Goal: Contribute content: Contribute content

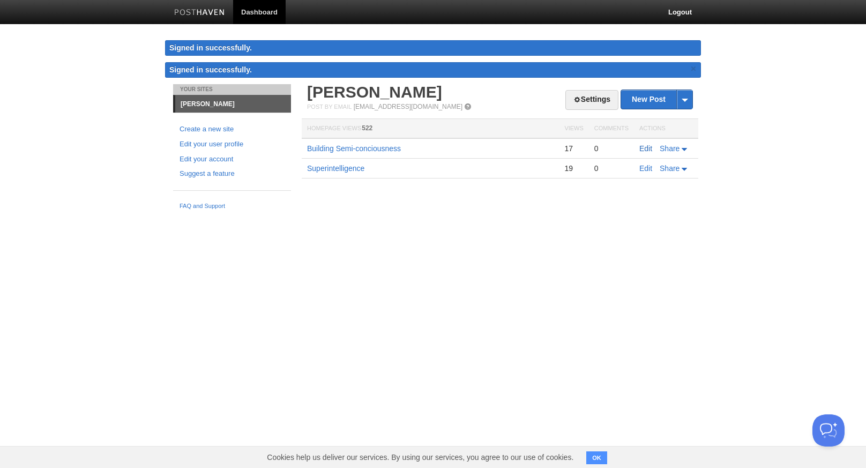
click at [646, 149] on link "Edit" at bounding box center [645, 148] width 13 height 9
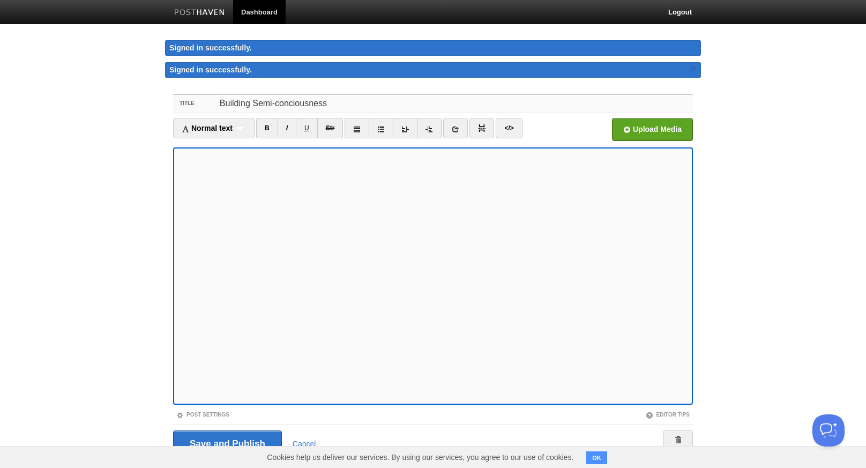
click at [279, 106] on input "Building Semi-conciousness" at bounding box center [454, 103] width 476 height 17
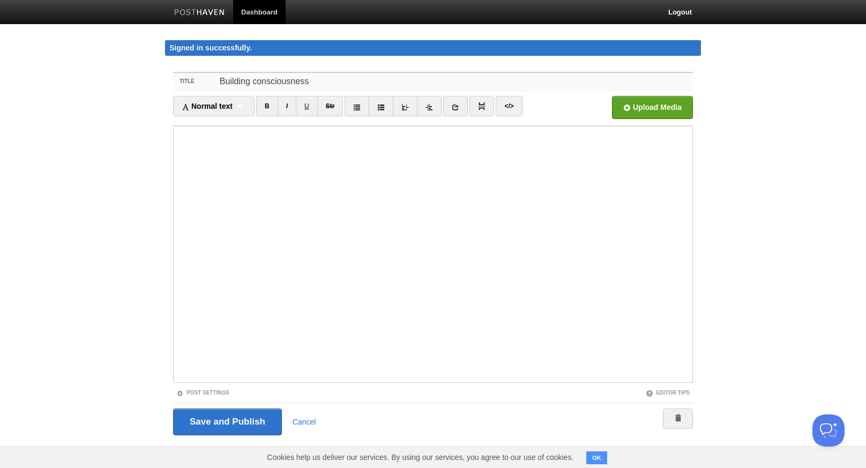
click at [250, 82] on input "Building consciousness" at bounding box center [454, 81] width 476 height 17
type input "Building Semi-Consciousness"
drag, startPoint x: 328, startPoint y: 83, endPoint x: 252, endPoint y: 82, distance: 76.1
click at [252, 82] on input "Building Semi-Consciousness" at bounding box center [454, 81] width 476 height 17
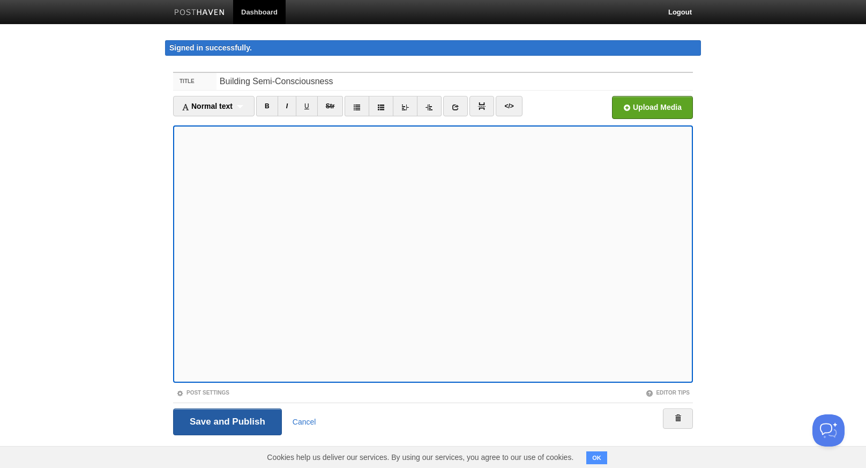
click at [241, 422] on input "Save and Publish" at bounding box center [227, 421] width 109 height 27
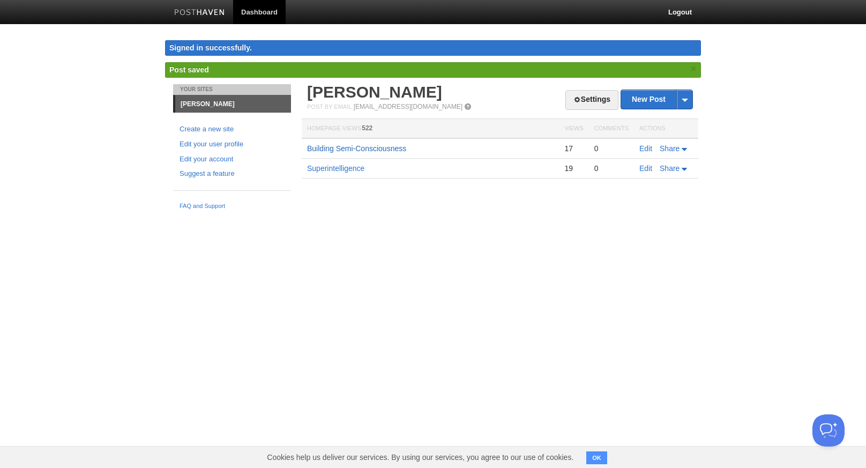
click at [385, 151] on link "Building Semi-Consciousness" at bounding box center [356, 148] width 99 height 9
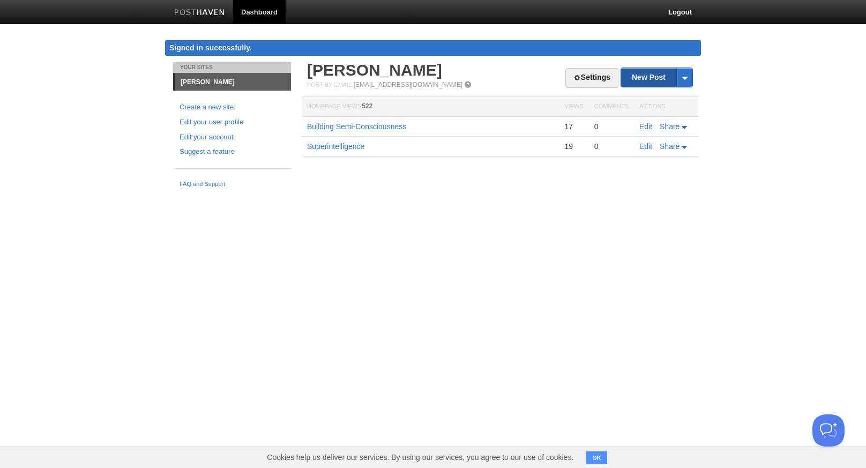
click at [649, 79] on link "New Post" at bounding box center [656, 77] width 71 height 19
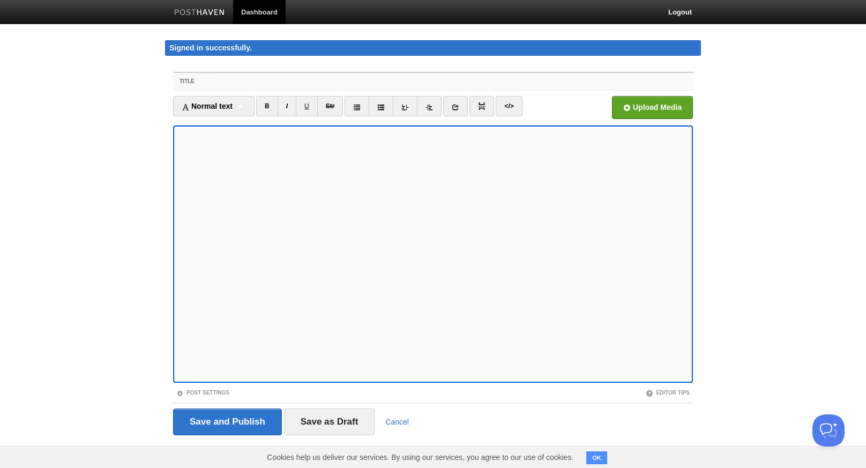
click at [346, 76] on input "Title" at bounding box center [454, 81] width 476 height 17
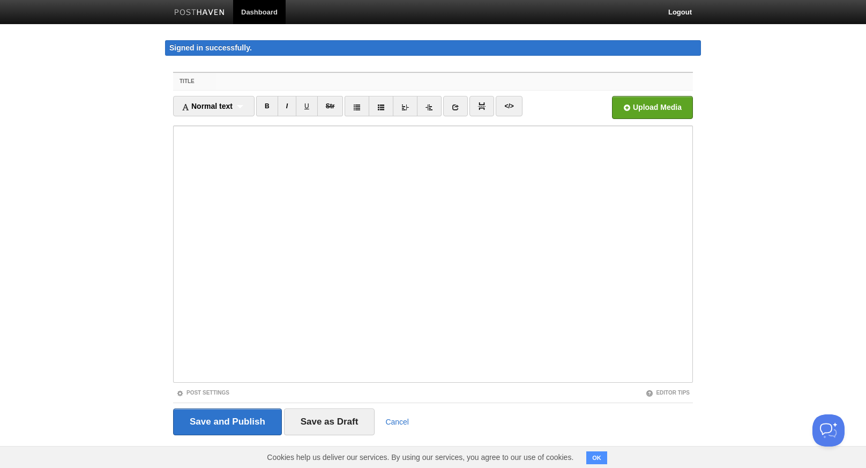
paste input "Building Semi-Consciousness"
click at [278, 83] on input "Building Semi-Consciousness" at bounding box center [454, 81] width 476 height 17
click at [93, 161] on body "Dashboard Logout Signed in successfully. Signed in successfully. × Post saved ×…" at bounding box center [433, 237] width 866 height 475
click at [276, 83] on input "Building Semi-consciousness" at bounding box center [454, 81] width 476 height 17
type input "Building Semi-Consciousness"
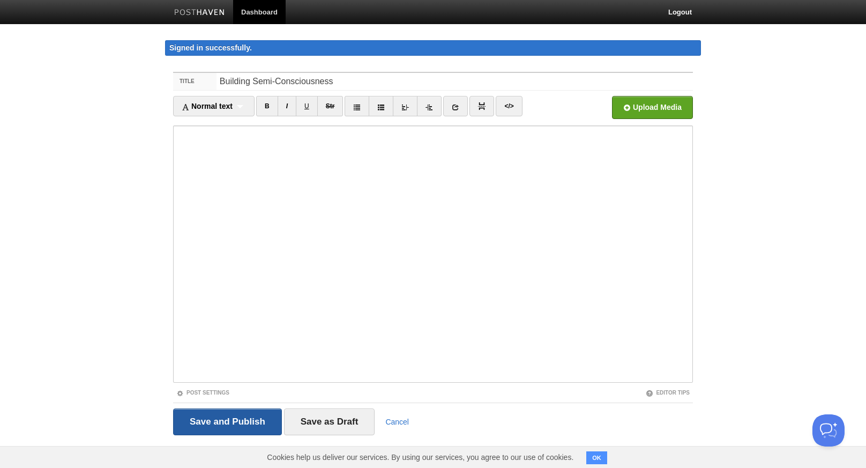
click at [230, 422] on input "Save and Publish" at bounding box center [227, 421] width 109 height 27
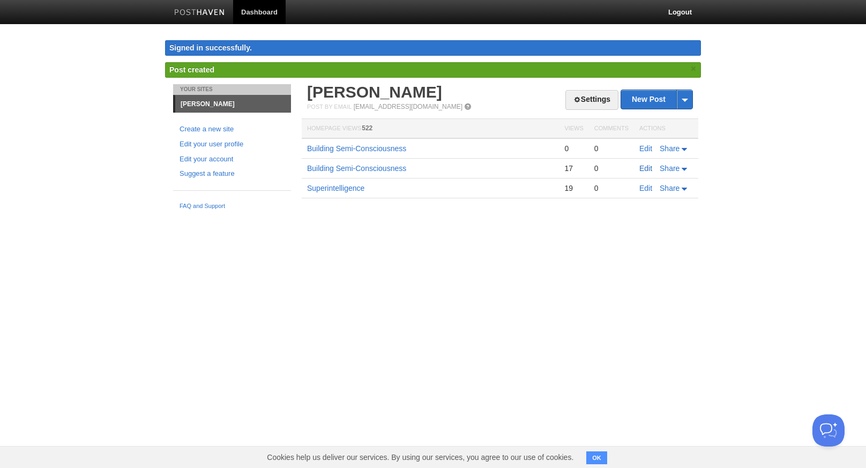
click at [648, 171] on link "Edit" at bounding box center [645, 168] width 13 height 9
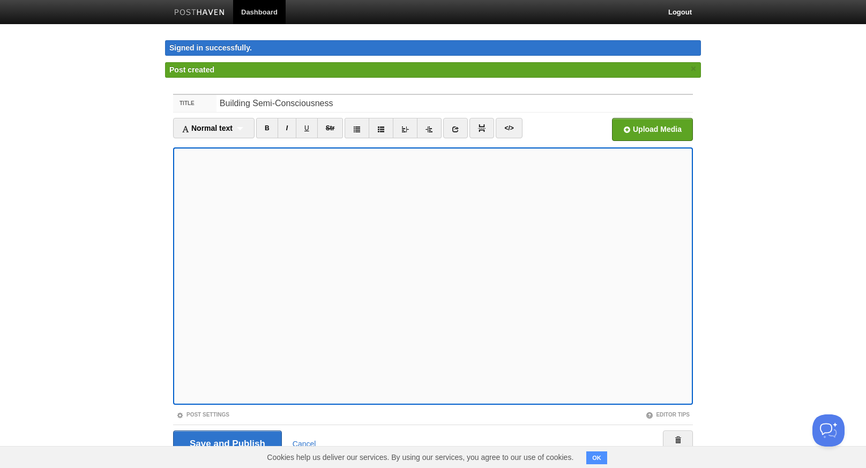
scroll to position [29, 0]
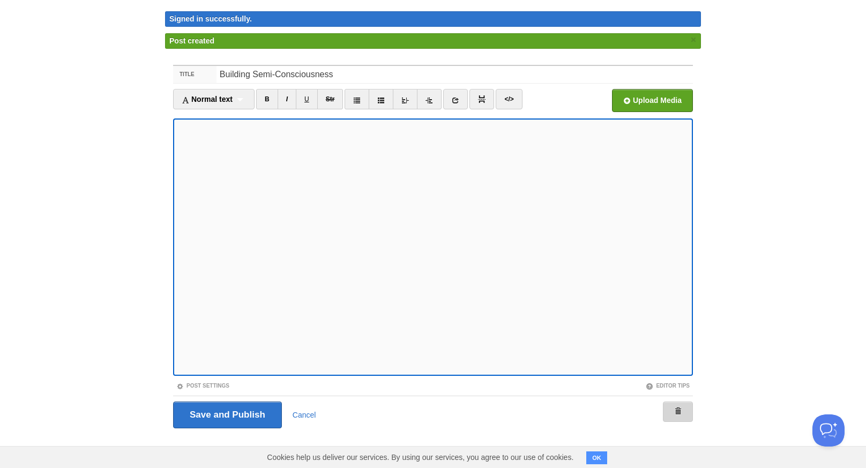
click at [672, 409] on link at bounding box center [678, 411] width 30 height 20
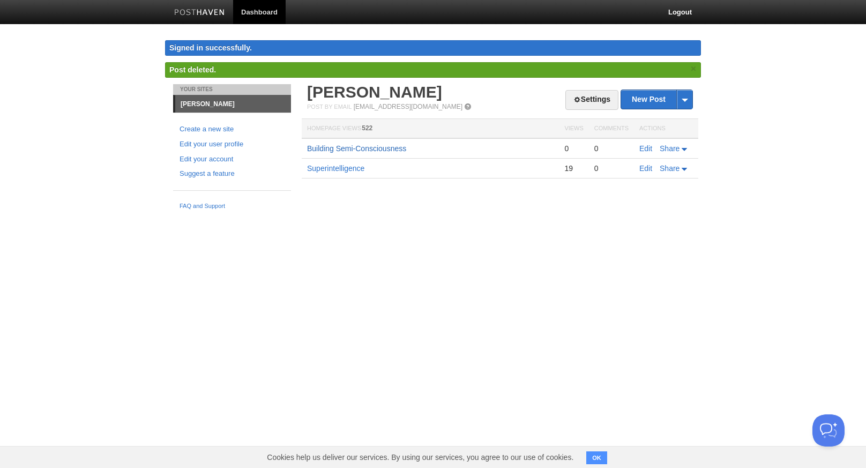
click at [378, 152] on link "Building Semi-Consciousness" at bounding box center [356, 148] width 99 height 9
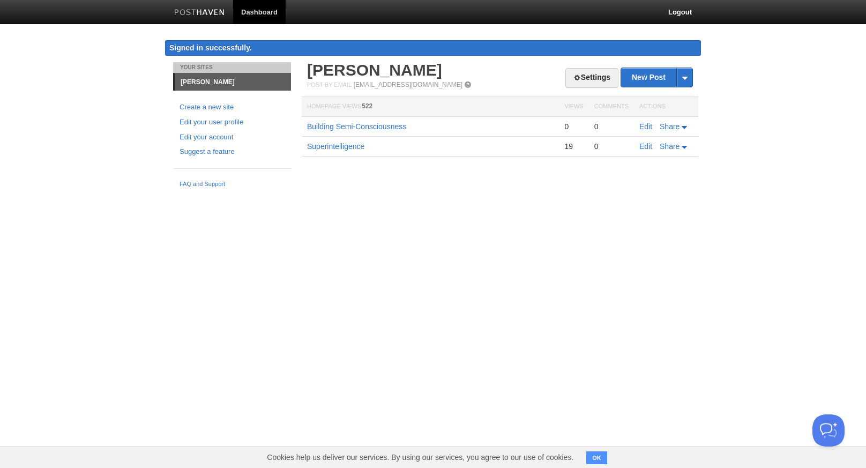
click at [504, 191] on div "Your Sites [PERSON_NAME] Create a new site Edit your user profile Edit your acc…" at bounding box center [433, 127] width 536 height 131
